Goal: Task Accomplishment & Management: Use online tool/utility

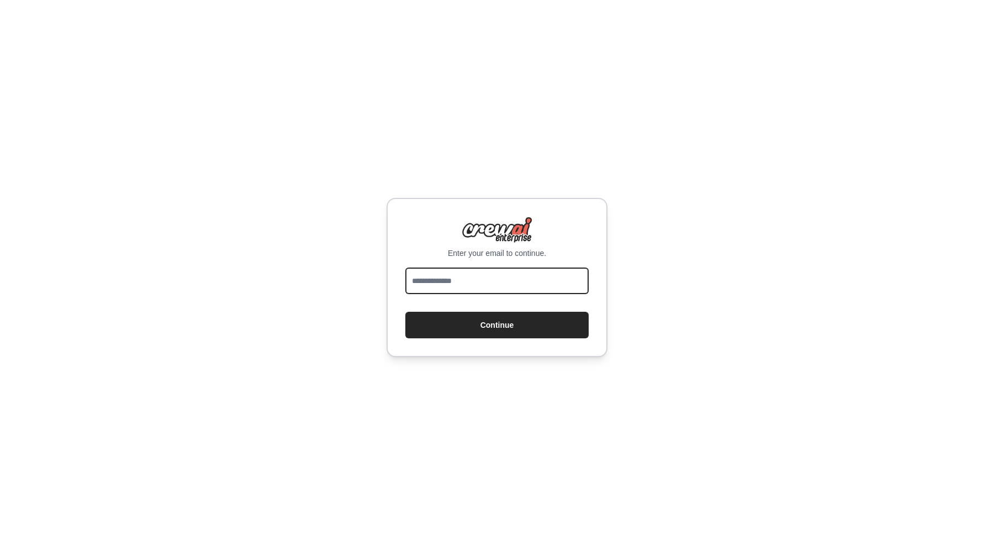
click at [534, 283] on input "email" at bounding box center [497, 280] width 183 height 27
type input "**********"
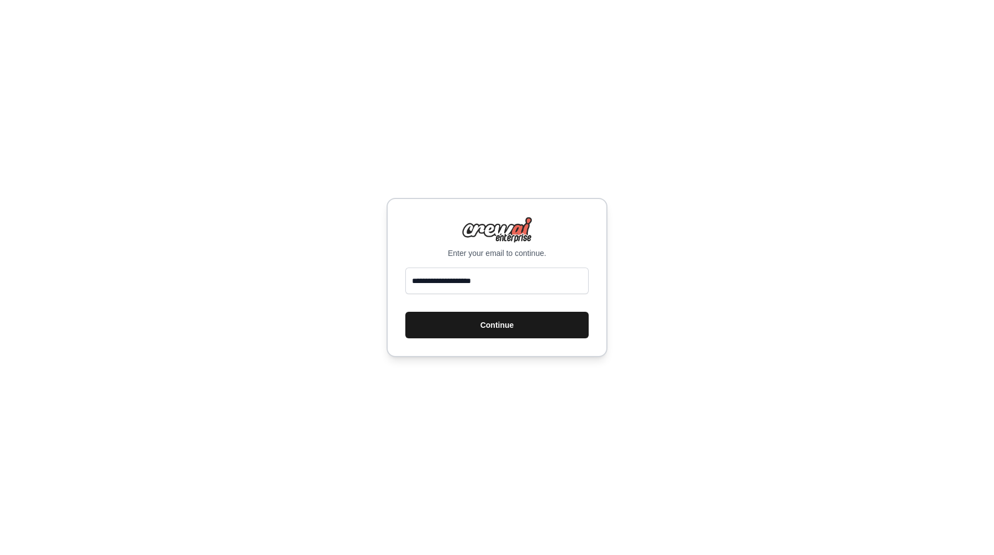
click at [496, 327] on button "Continue" at bounding box center [497, 325] width 183 height 27
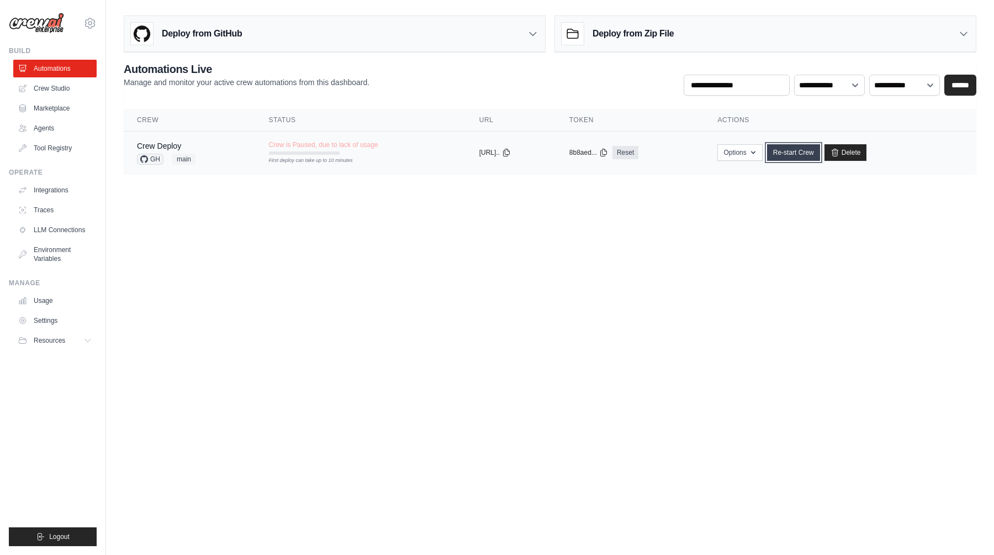
click at [804, 151] on link "Re-start Crew" at bounding box center [793, 152] width 53 height 17
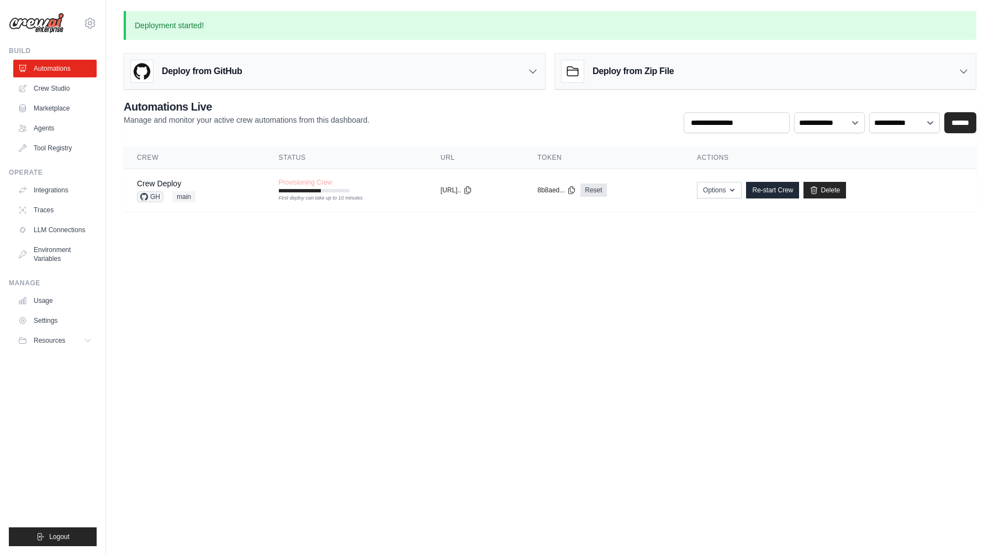
click at [301, 267] on body "[PERSON_NAME][EMAIL_ADDRESS][DOMAIN_NAME] Settings Build Automations Crew Studio" at bounding box center [497, 277] width 994 height 555
click at [384, 188] on td "Provisioning Crew First deploy can take up to 10 minutes" at bounding box center [347, 185] width 162 height 32
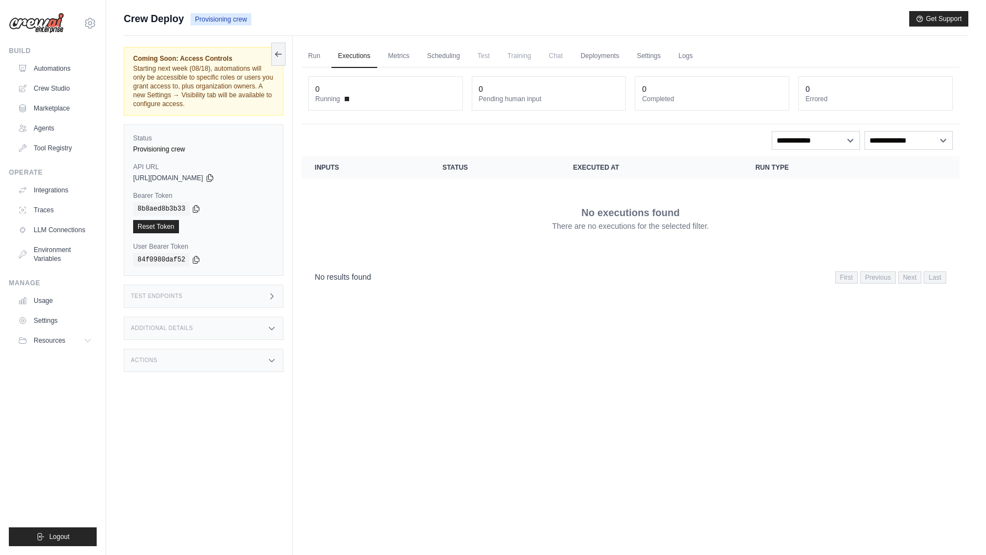
click at [413, 343] on div "Run Executions Metrics Scheduling Test Training Chat Deployments Settings Logs …" at bounding box center [631, 313] width 676 height 555
click at [277, 59] on button at bounding box center [278, 53] width 14 height 23
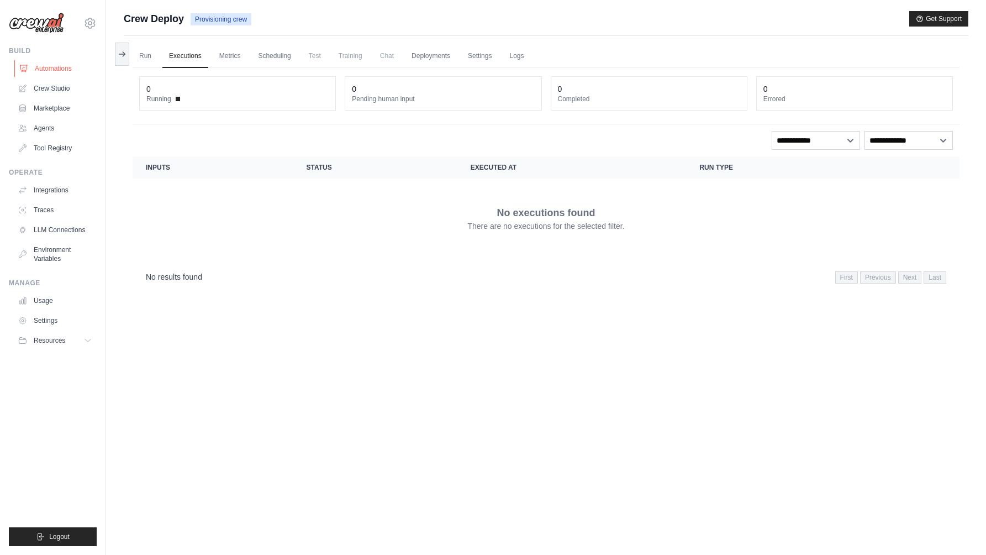
click at [51, 66] on link "Automations" at bounding box center [55, 69] width 83 height 18
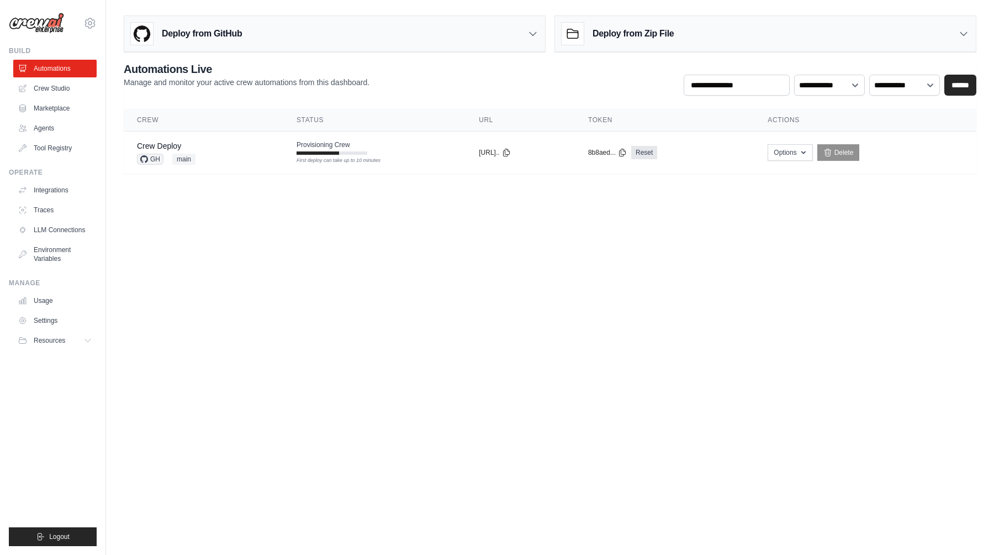
click at [431, 311] on body "[PERSON_NAME][EMAIL_ADDRESS][DOMAIN_NAME] Settings Build Automations Crew Studio" at bounding box center [497, 277] width 994 height 555
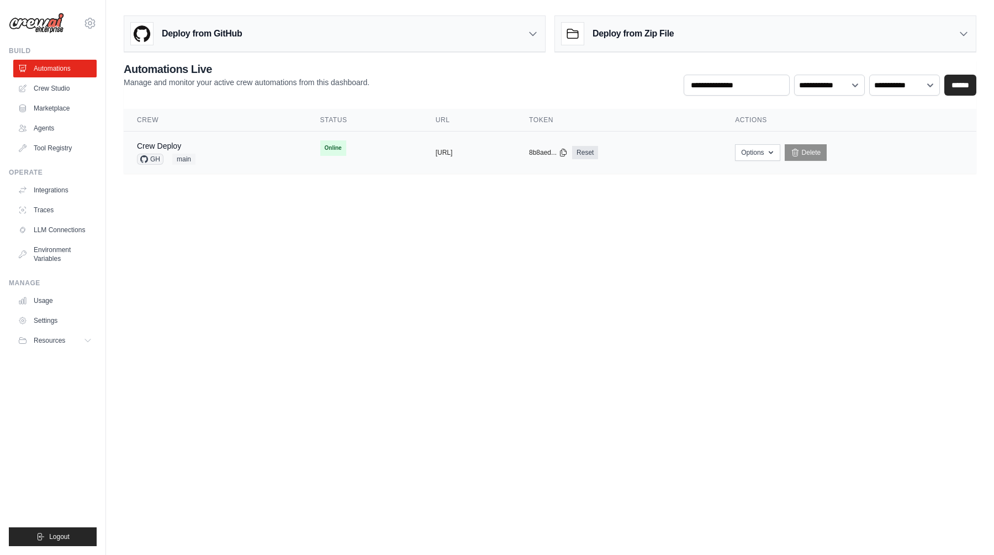
click at [347, 151] on td "Online First deploy can take up to 10 minutes" at bounding box center [364, 147] width 115 height 33
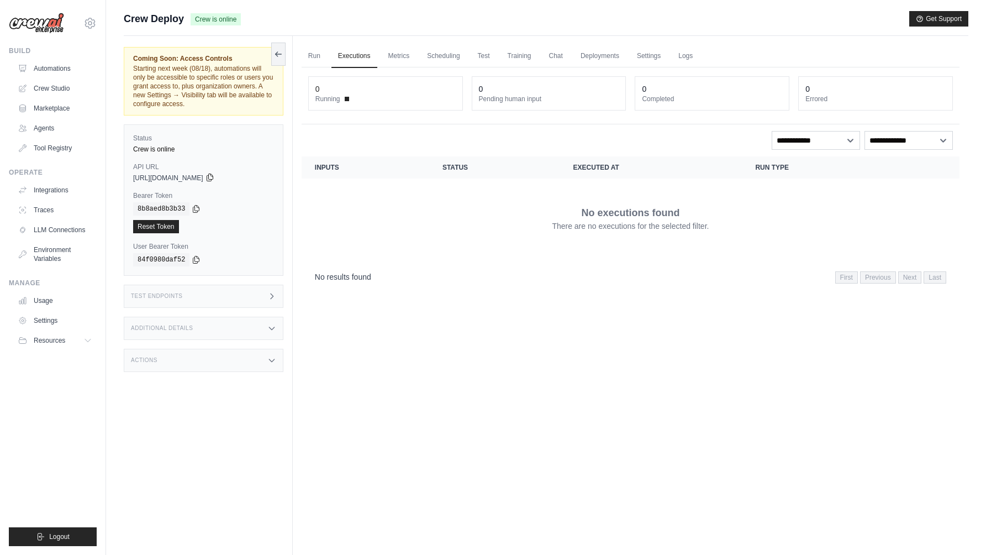
click at [213, 176] on icon at bounding box center [210, 177] width 6 height 7
click at [462, 359] on div "Run Executions Metrics Scheduling Test Training Chat Deployments Settings Logs …" at bounding box center [631, 313] width 676 height 555
click at [196, 210] on icon at bounding box center [196, 208] width 6 height 7
click at [373, 251] on td "No executions found There are no executions for the selected filter." at bounding box center [631, 218] width 658 height 80
click at [497, 313] on div "Run Executions Metrics Scheduling Test Training Chat Deployments Settings Logs …" at bounding box center [631, 313] width 676 height 555
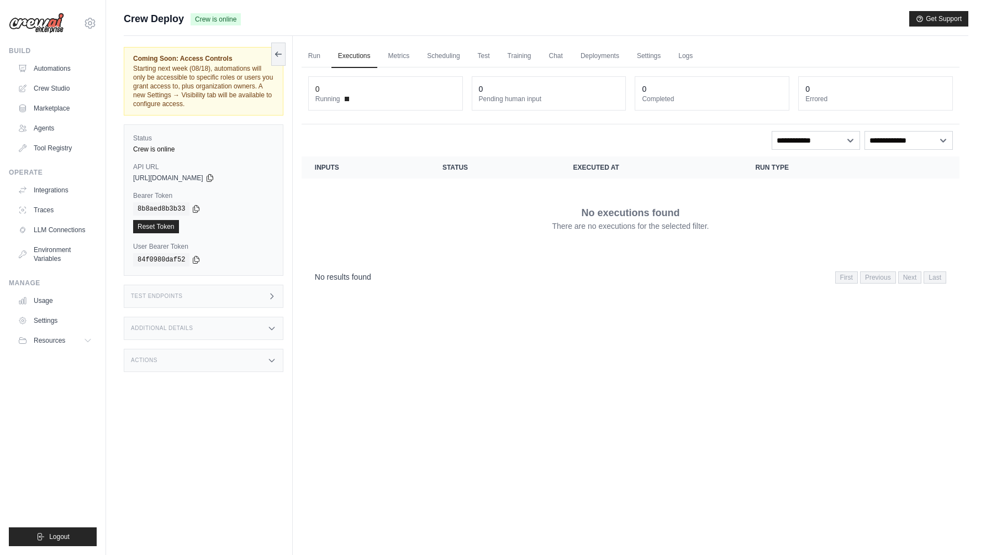
click at [228, 294] on div "Test Endpoints" at bounding box center [204, 296] width 160 height 23
click at [418, 330] on h1 "/inputs" at bounding box center [368, 328] width 122 height 11
